Goal: Information Seeking & Learning: Learn about a topic

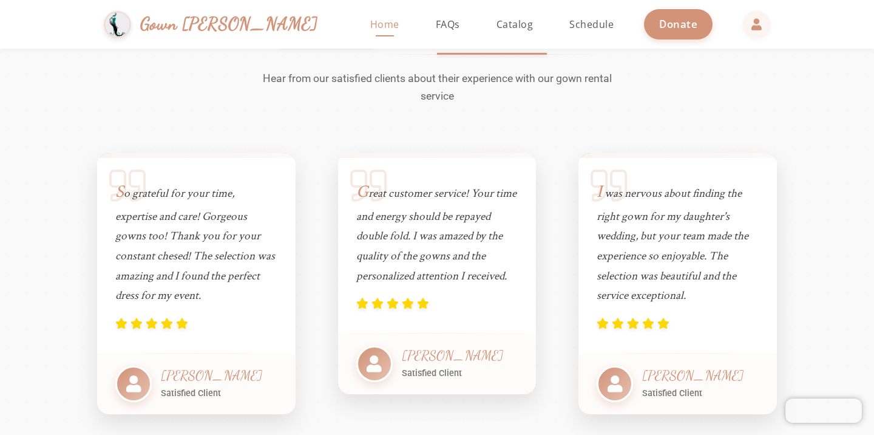
scroll to position [147, 0]
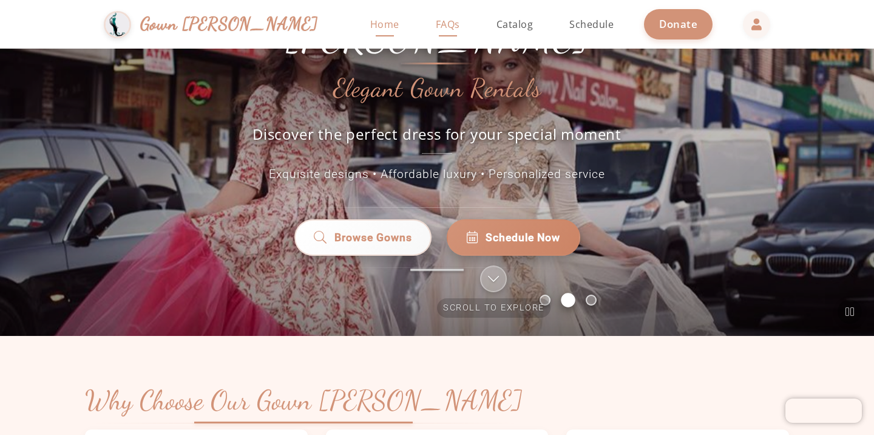
click at [436, 26] on span "FAQs" at bounding box center [448, 24] width 24 height 13
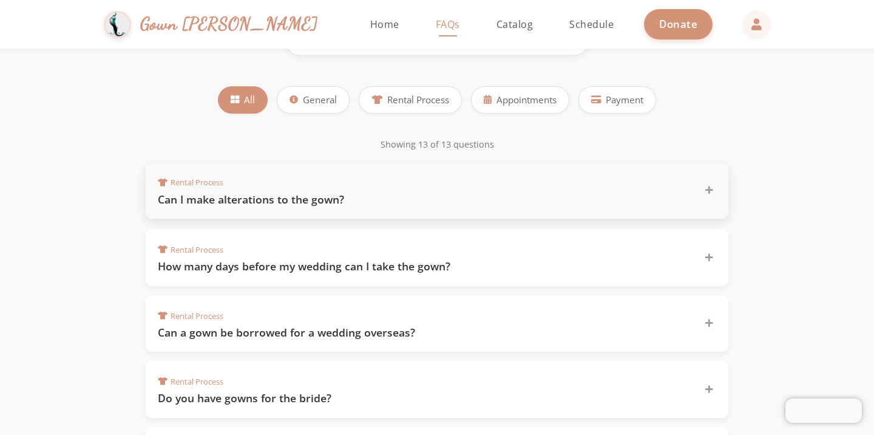
click at [317, 211] on div "Rental Process Can I make alterations to the gown?" at bounding box center [437, 190] width 583 height 57
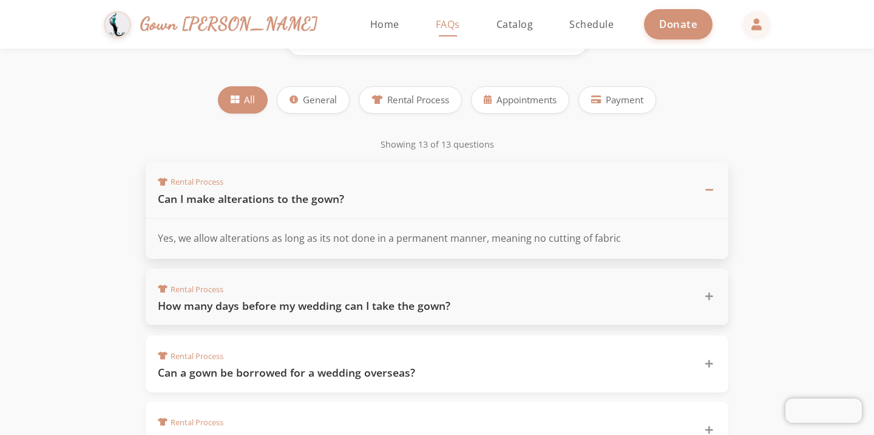
click at [312, 302] on h3 "How many days before my wedding can I take the gown?" at bounding box center [424, 305] width 532 height 15
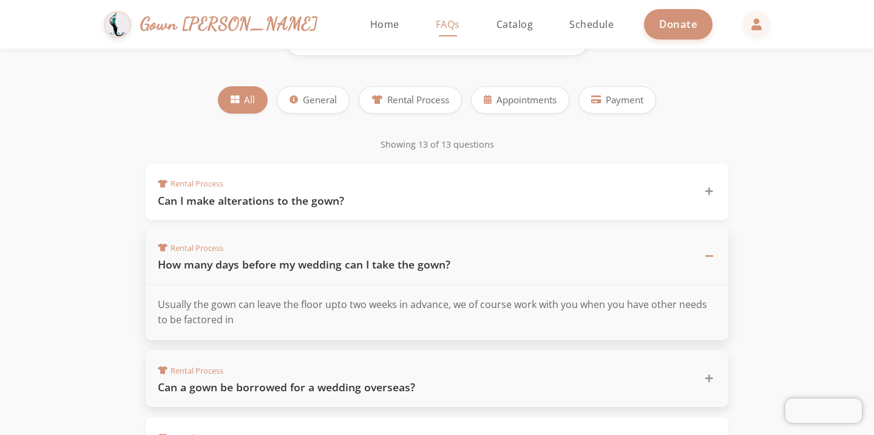
click at [307, 376] on div "Rental Process Can a gown be borrowed for a wedding overseas?" at bounding box center [430, 378] width 544 height 33
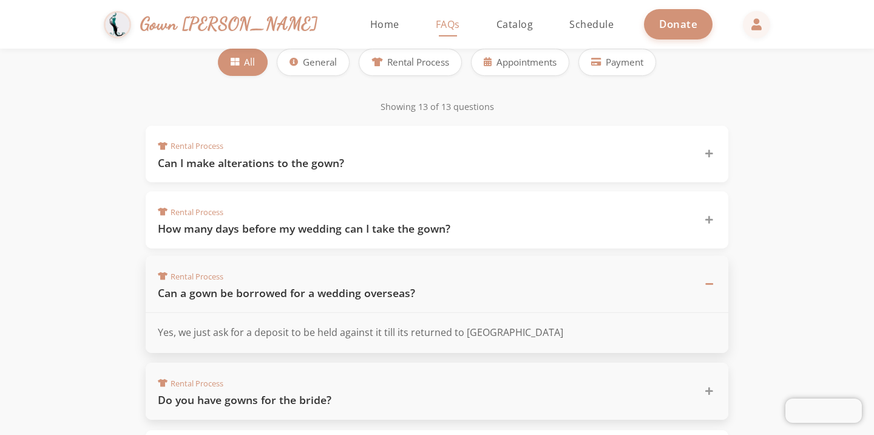
scroll to position [186, 0]
click at [306, 391] on h3 "Do you have gowns for the bride?" at bounding box center [424, 398] width 532 height 15
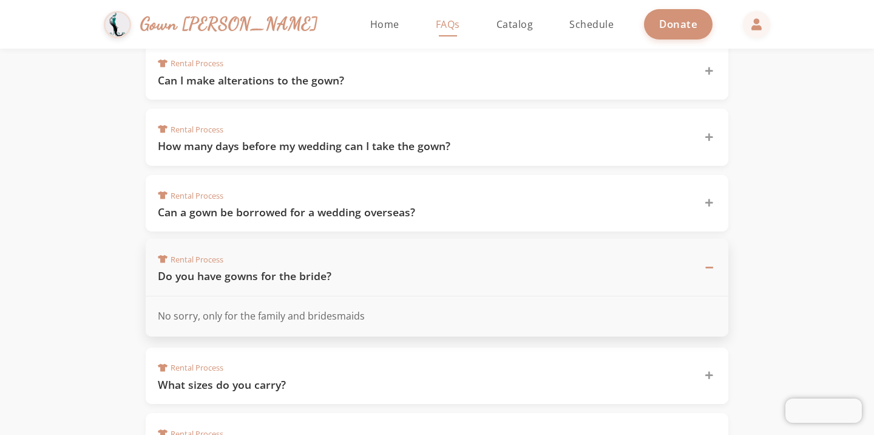
scroll to position [268, 0]
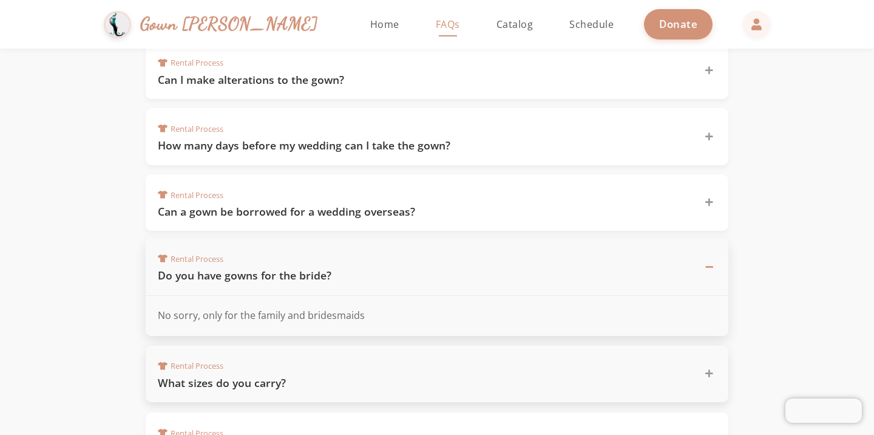
click at [306, 391] on div "Rental Process What sizes do you carry?" at bounding box center [437, 373] width 583 height 57
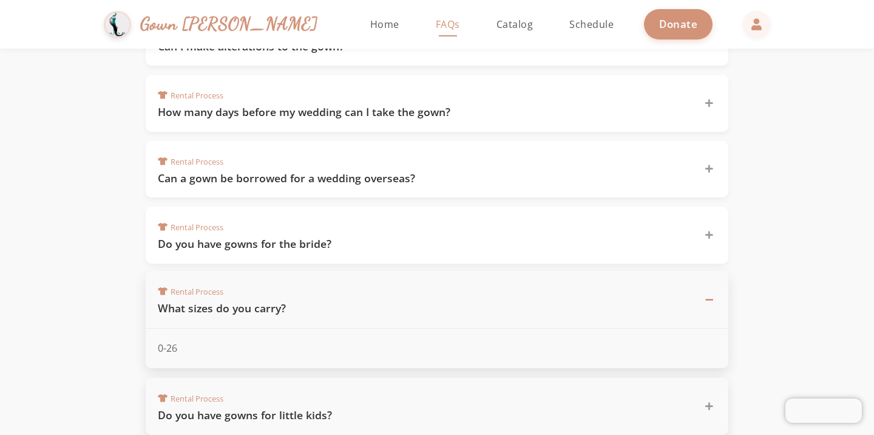
click at [306, 391] on div "Rental Process Do you have gowns for little kids?" at bounding box center [430, 406] width 544 height 33
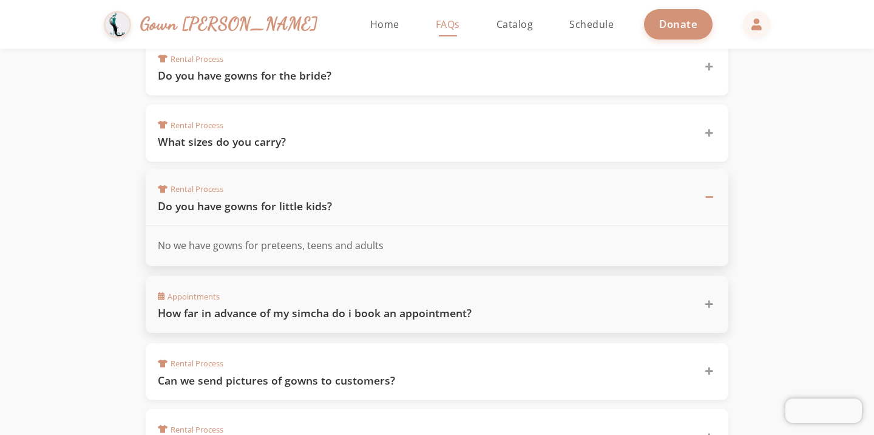
scroll to position [472, 0]
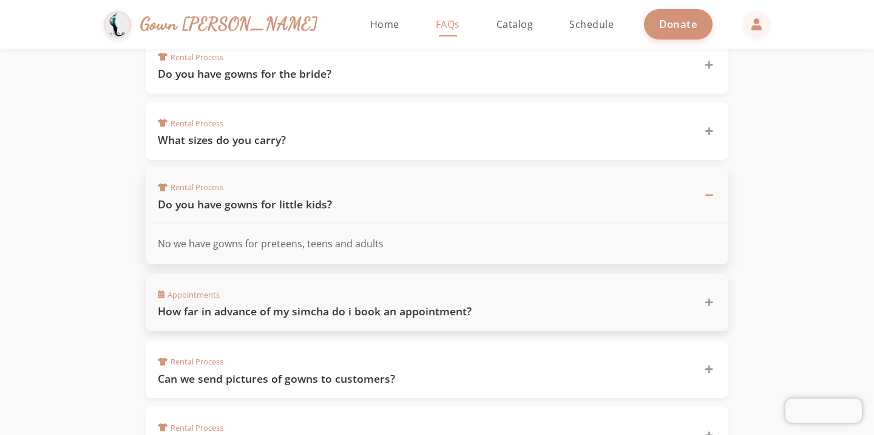
click at [319, 316] on div "Appointments How far in advance of my simcha do i book an appointment?" at bounding box center [437, 302] width 583 height 57
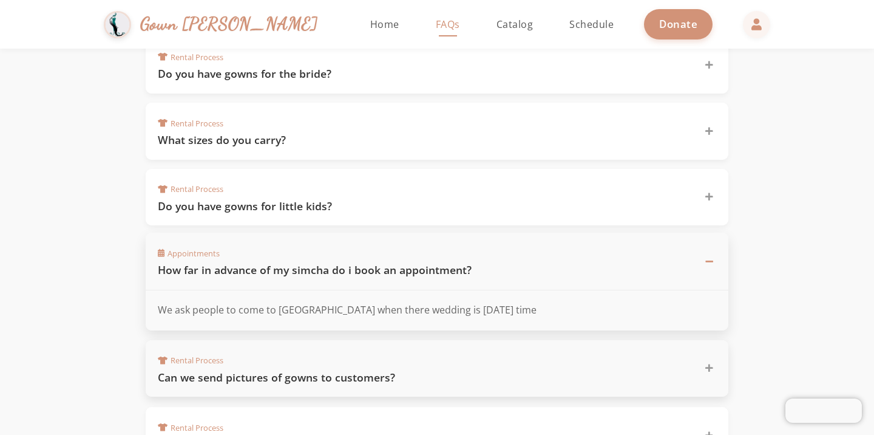
click at [314, 370] on h3 "Can we send pictures of gowns to customers?" at bounding box center [424, 377] width 532 height 15
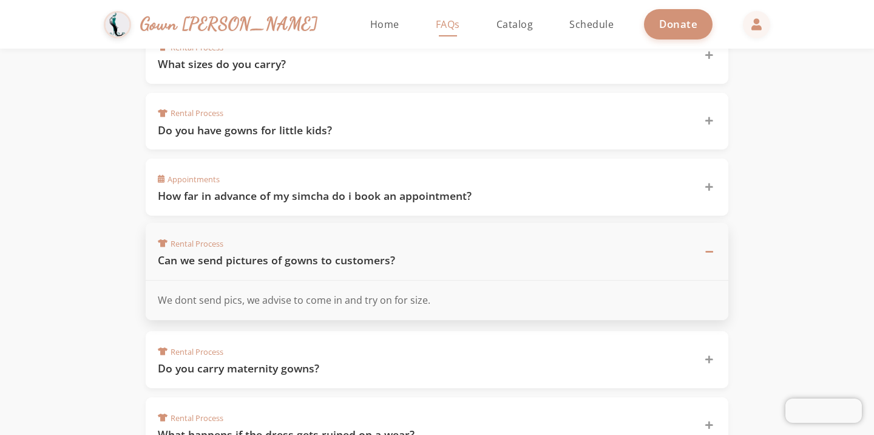
scroll to position [551, 0]
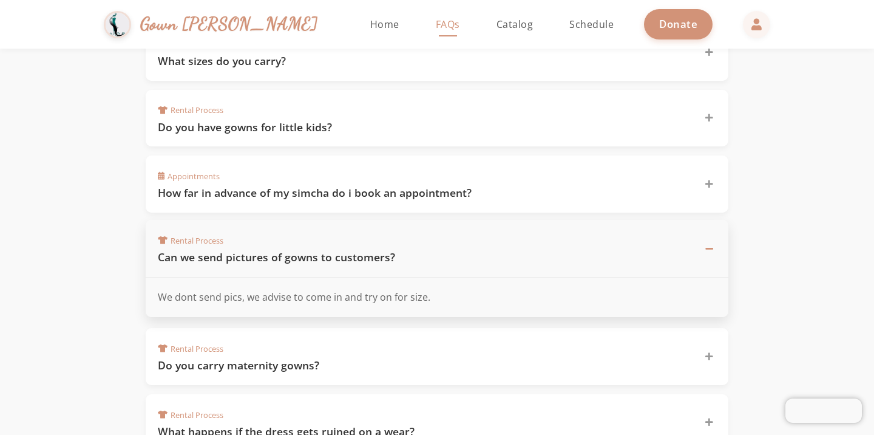
click at [314, 369] on div "Rental Process Do you carry maternity gowns?" at bounding box center [437, 356] width 583 height 57
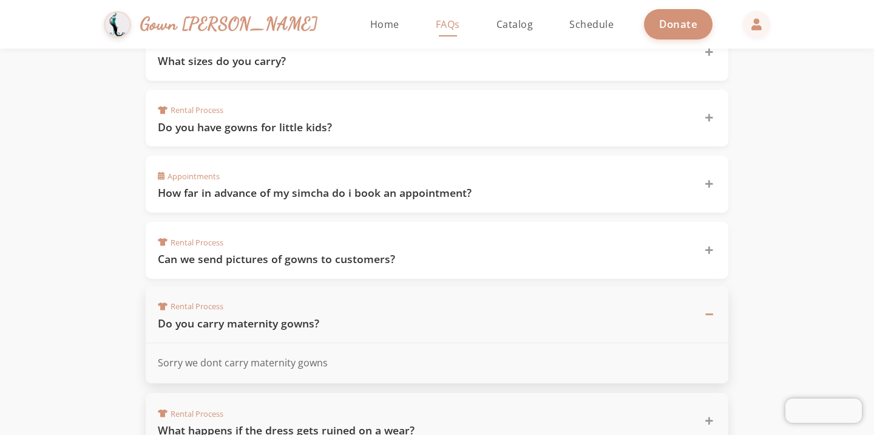
click at [315, 423] on h3 "What happens if the dress gets ruined on a wear?" at bounding box center [424, 429] width 532 height 15
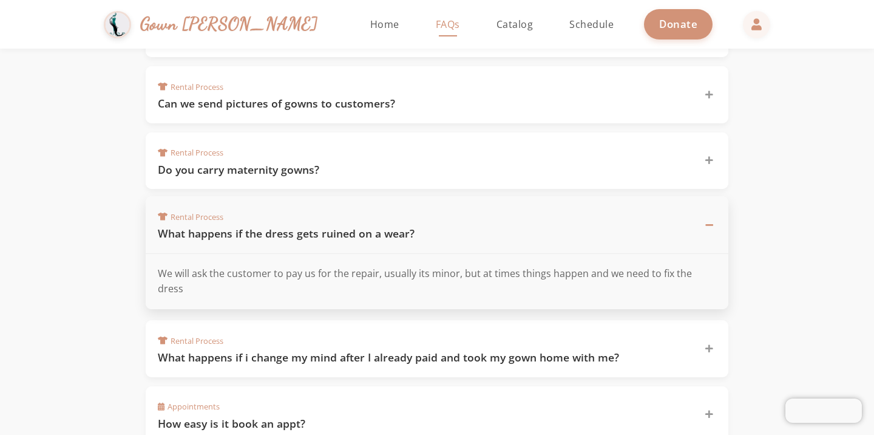
scroll to position [717, 0]
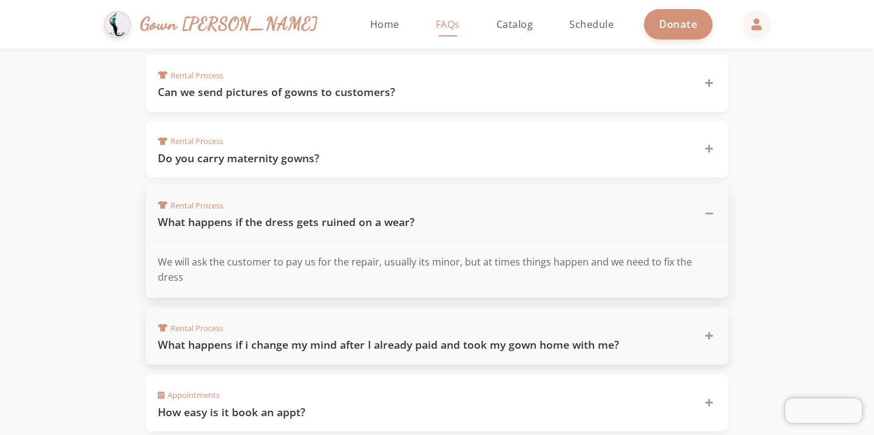
click at [351, 337] on h3 "What happens if i change my mind after I already paid and took my gown home wit…" at bounding box center [424, 344] width 532 height 15
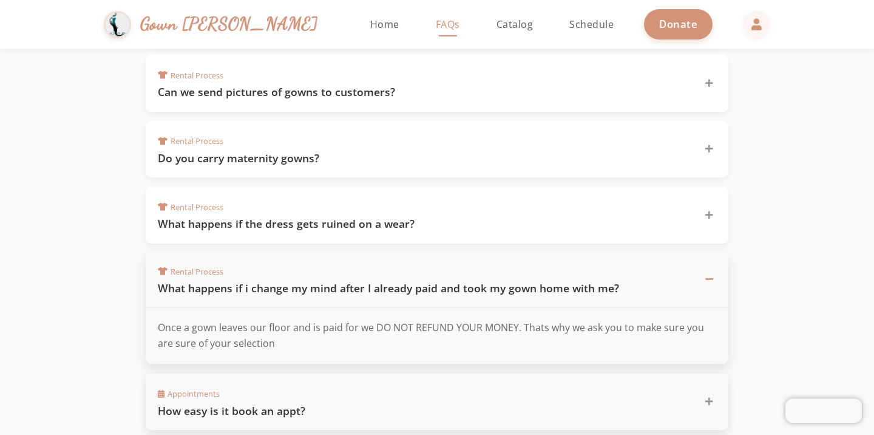
click at [325, 391] on div "Appointments How easy is it book an appt?" at bounding box center [430, 401] width 544 height 33
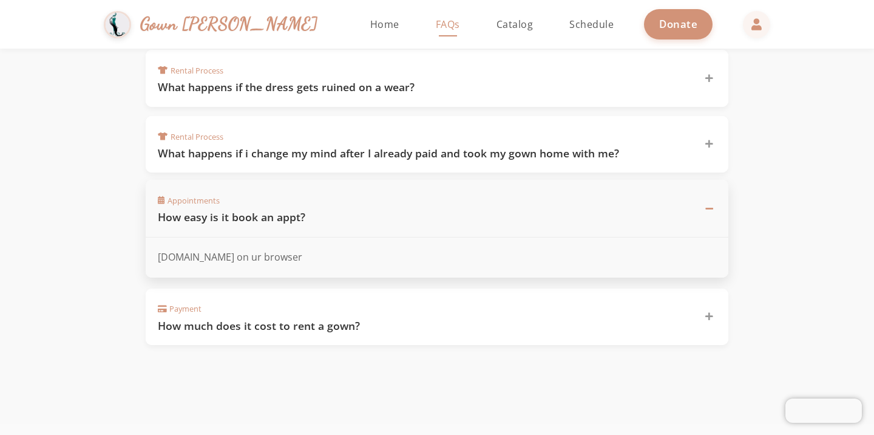
scroll to position [859, 0]
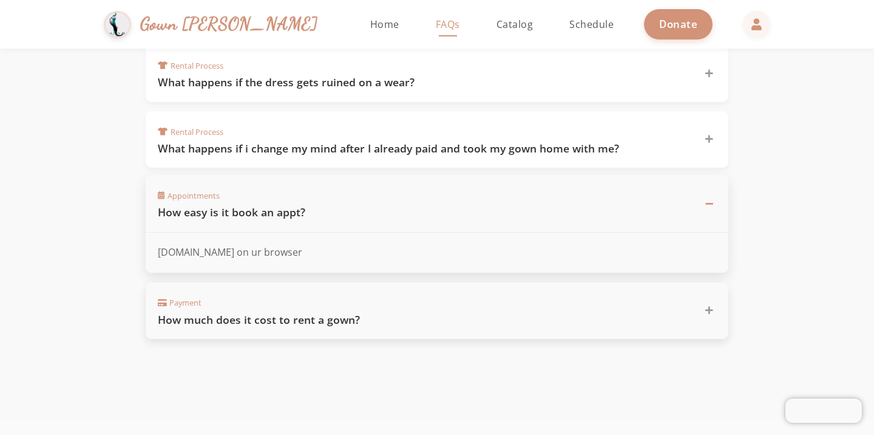
click at [336, 322] on div "Payment How much does it cost to rent a gown?" at bounding box center [437, 310] width 583 height 57
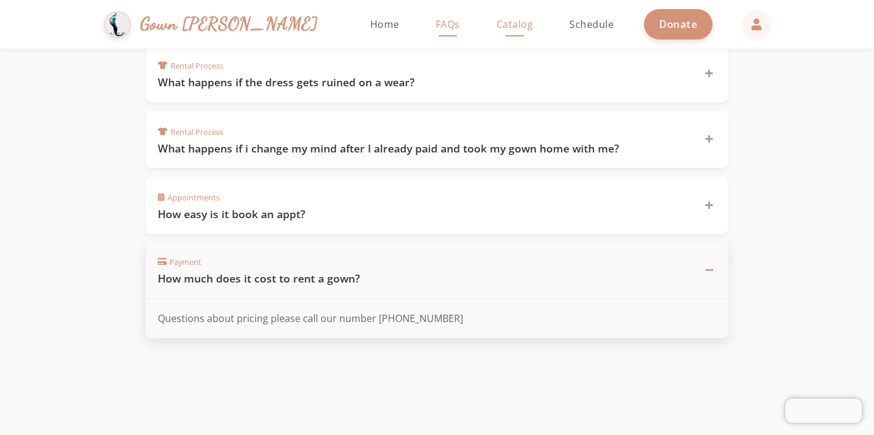
click at [496, 18] on span "Catalog" at bounding box center [514, 24] width 37 height 13
